Goal: Task Accomplishment & Management: Use online tool/utility

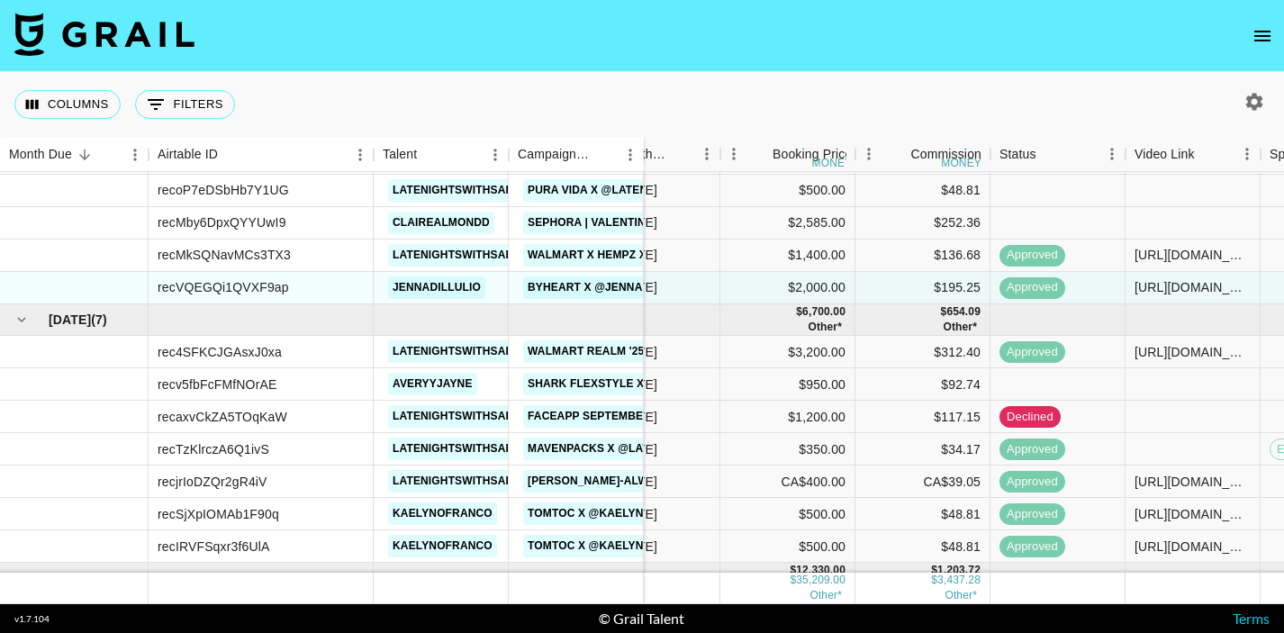
scroll to position [0, 419]
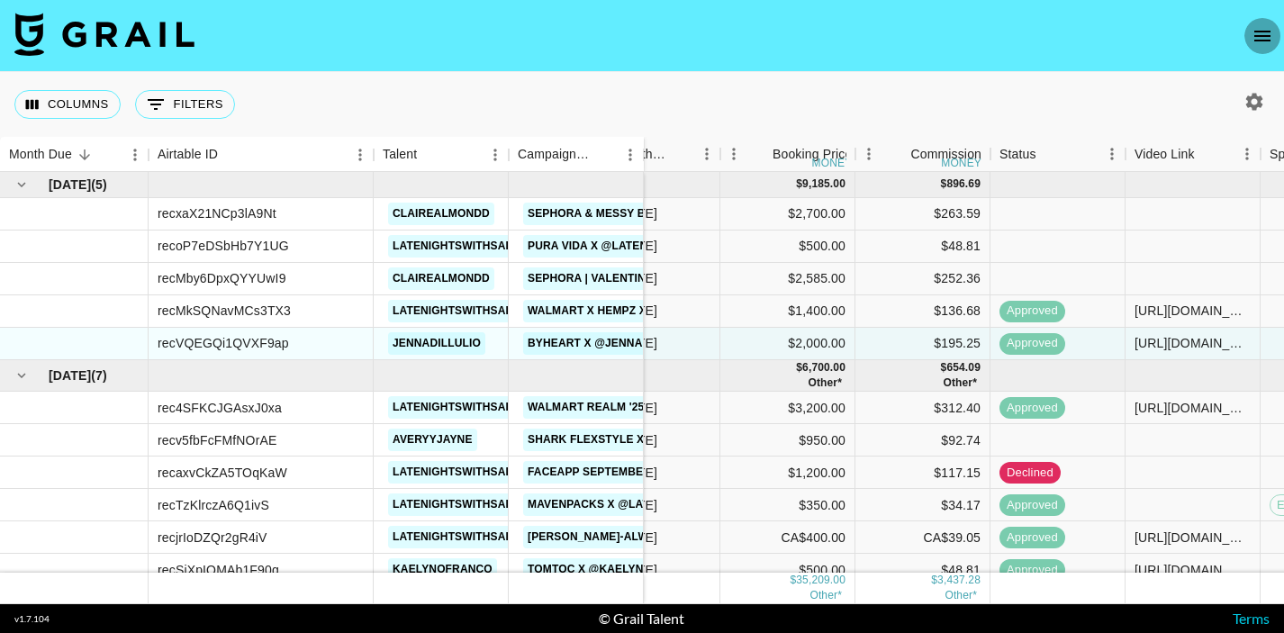
click at [1253, 36] on icon "open drawer" at bounding box center [1263, 36] width 22 height 22
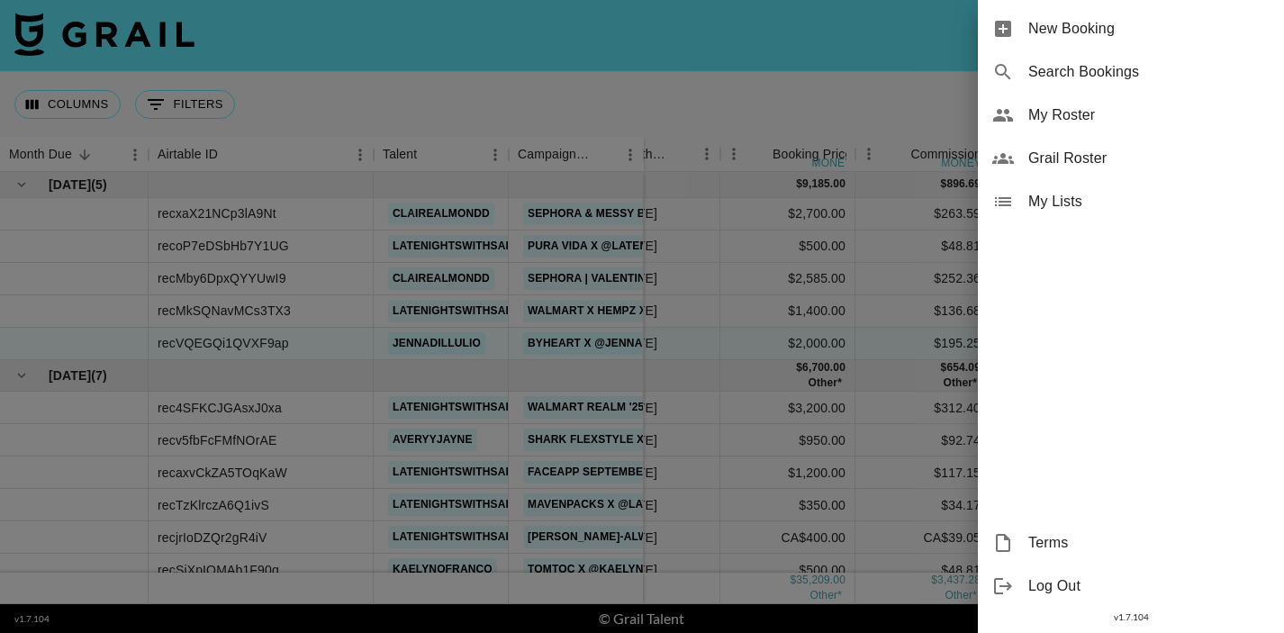
click at [1053, 36] on span "New Booking" at bounding box center [1148, 29] width 241 height 22
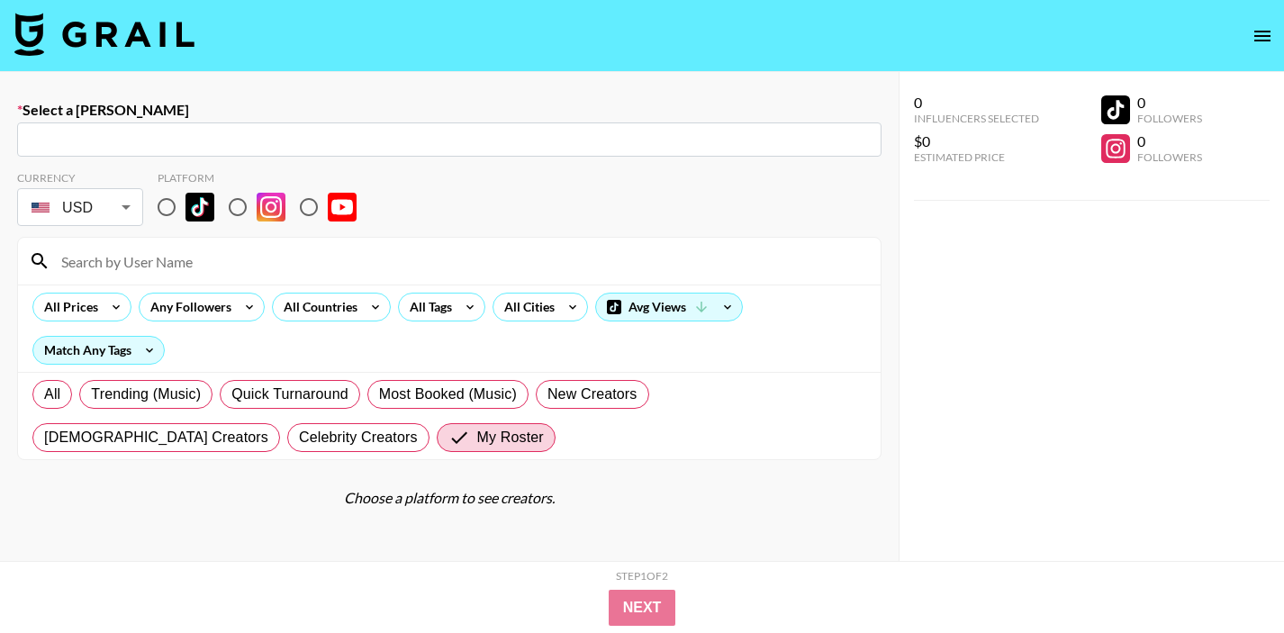
click at [346, 143] on input "text" at bounding box center [449, 140] width 843 height 21
paste input "[EMAIL_ADDRESS][DOMAIN_NAME]"
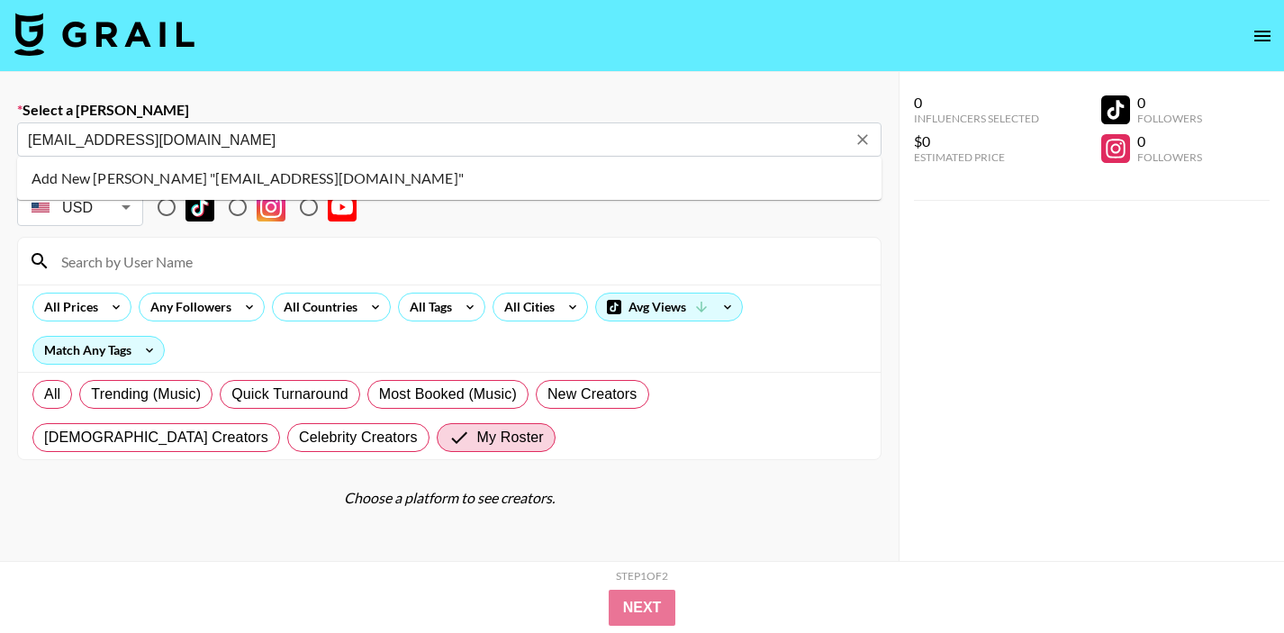
type input "[EMAIL_ADDRESS][DOMAIN_NAME]"
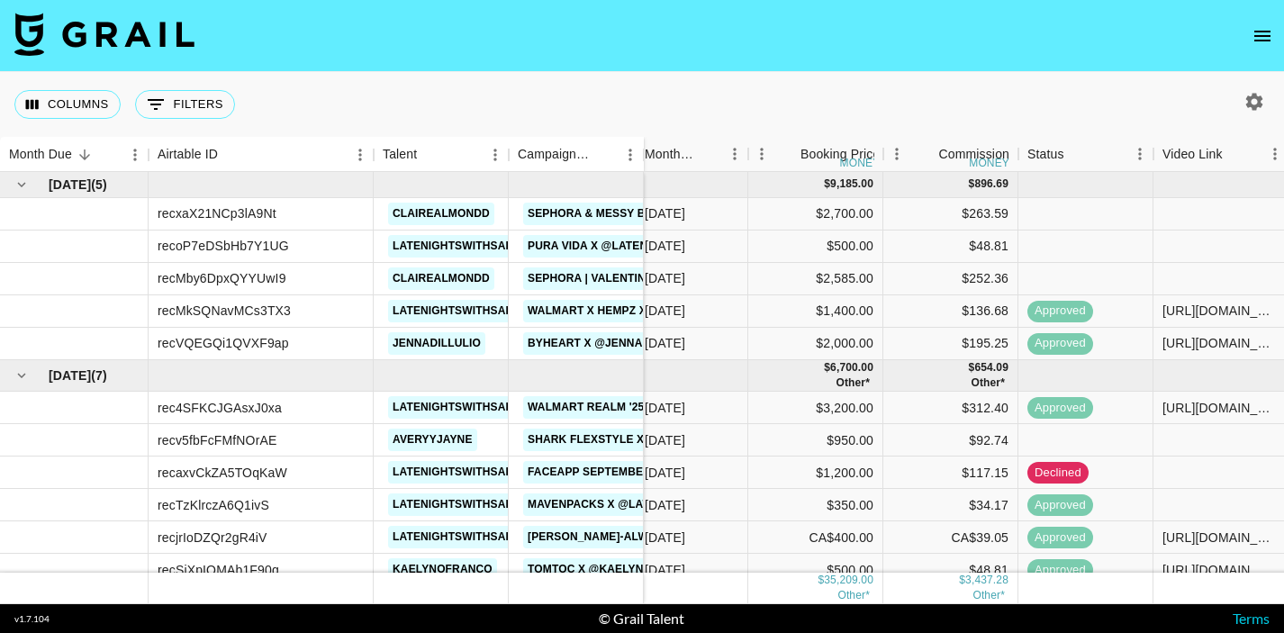
scroll to position [0, 445]
